Goal: Task Accomplishment & Management: Use online tool/utility

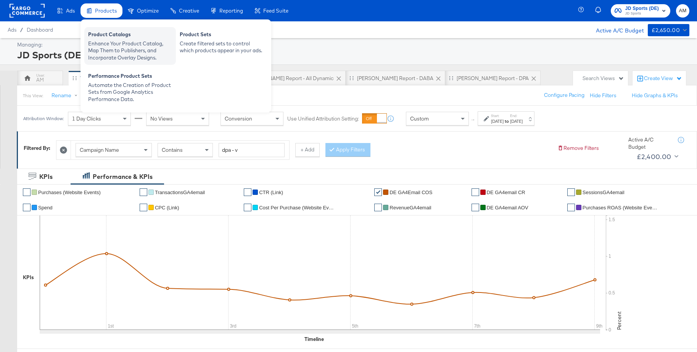
click at [108, 36] on div "Product Catalogs" at bounding box center [130, 35] width 84 height 9
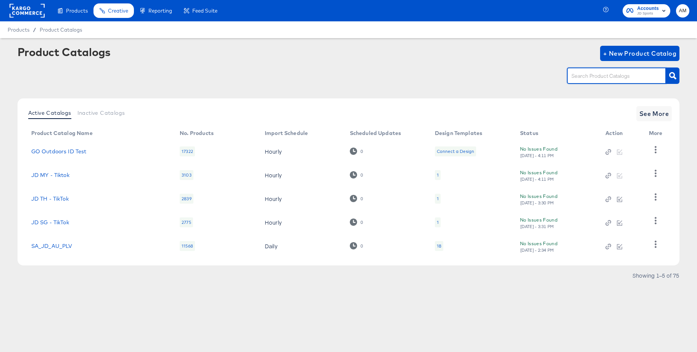
click at [591, 74] on input "text" at bounding box center [610, 76] width 81 height 9
type input "main"
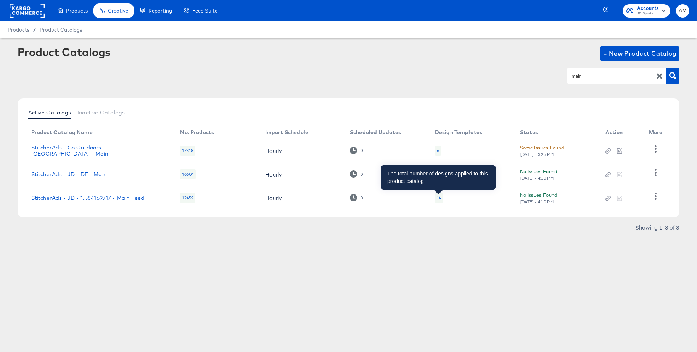
click at [438, 199] on div "14" at bounding box center [439, 198] width 4 height 6
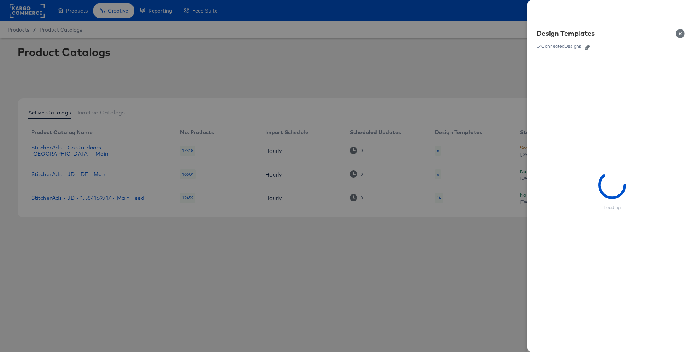
click at [586, 48] on icon "button" at bounding box center [587, 47] width 5 height 5
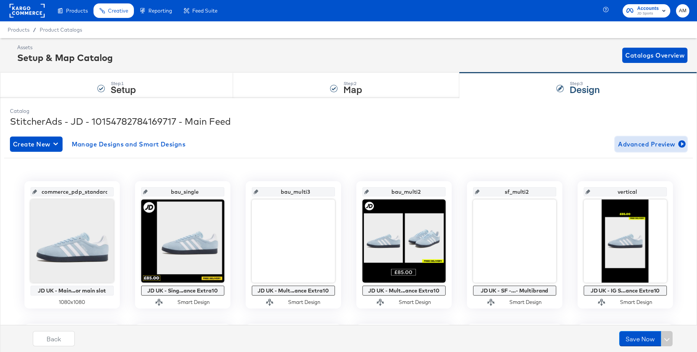
click at [630, 146] on span "Advanced Preview" at bounding box center [651, 144] width 66 height 11
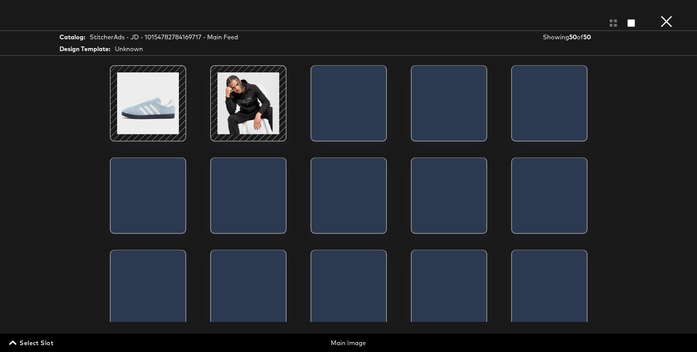
click at [42, 344] on span "Select Slot" at bounding box center [32, 342] width 43 height 11
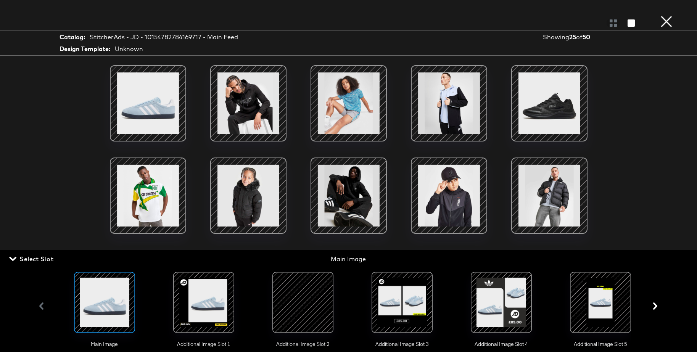
click at [664, 15] on button "×" at bounding box center [665, 7] width 15 height 15
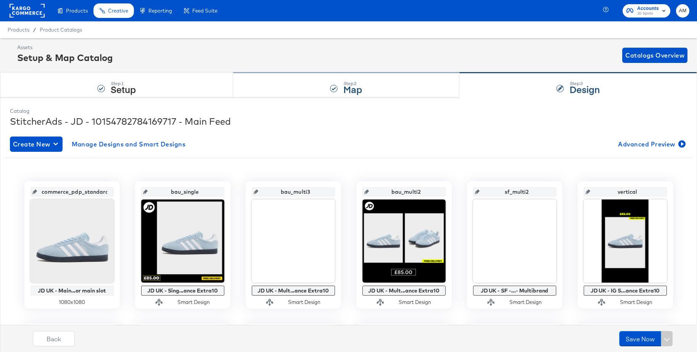
click at [318, 87] on div "Step: 2 Map" at bounding box center [346, 85] width 226 height 25
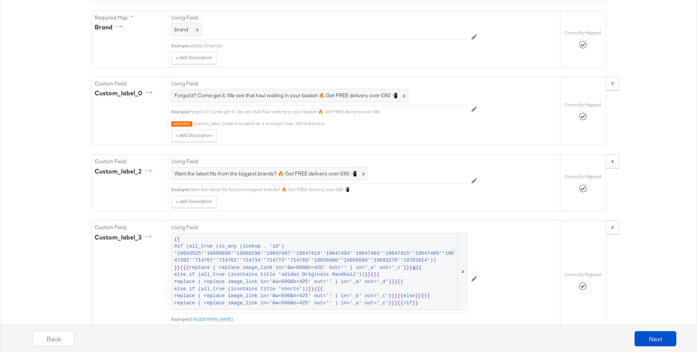
scroll to position [865, 0]
click at [259, 95] on span "Forgot it? Come get it. We see that haul waiting in your basket 🔥 Get FREE deli…" at bounding box center [289, 93] width 231 height 7
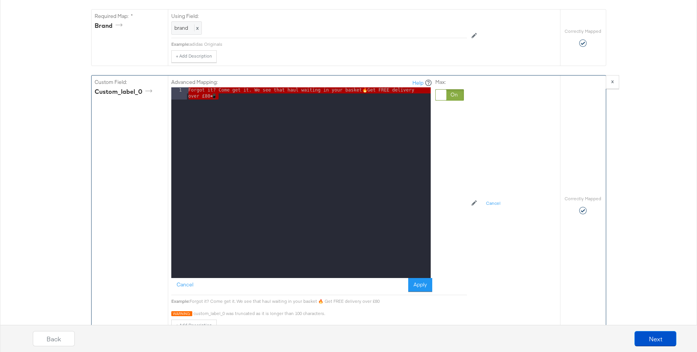
drag, startPoint x: 234, startPoint y: 99, endPoint x: 164, endPoint y: 83, distance: 72.0
click at [164, 83] on div "Custom Field: custom_label_0 Advanced Mapping: Help 1 Forgot it? Come get it. W…" at bounding box center [326, 204] width 468 height 259
drag, startPoint x: 188, startPoint y: 284, endPoint x: 202, endPoint y: 281, distance: 14.4
click at [188, 284] on button "Cancel" at bounding box center [184, 285] width 27 height 14
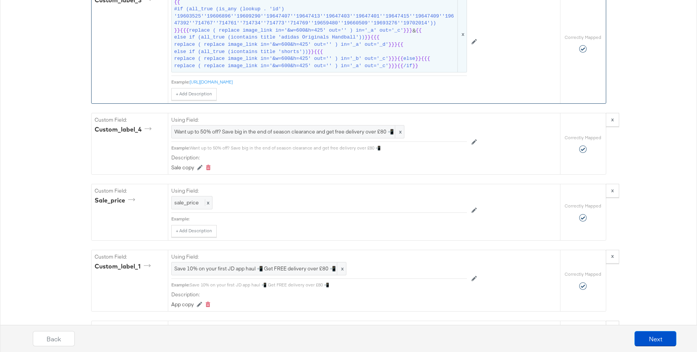
scroll to position [1113, 0]
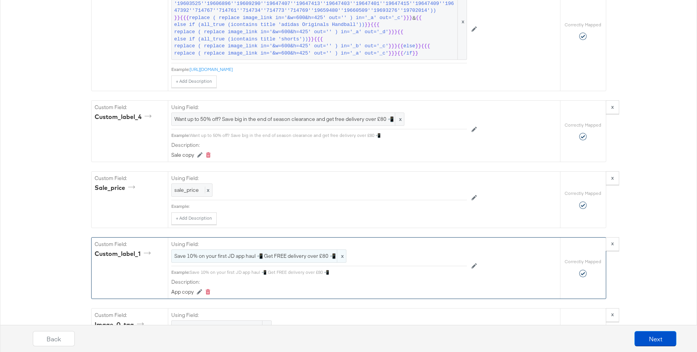
click at [241, 256] on span "Save 10% on your first JD app haul 📲 Get FREE delivery over £80 📲" at bounding box center [258, 255] width 169 height 7
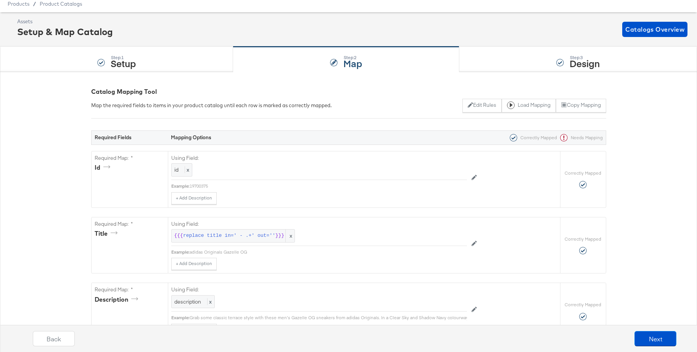
scroll to position [0, 0]
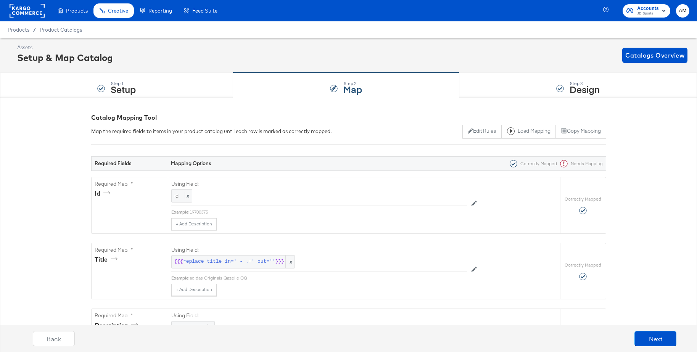
click at [30, 11] on rect at bounding box center [27, 11] width 35 height 14
